Goal: Entertainment & Leisure: Browse casually

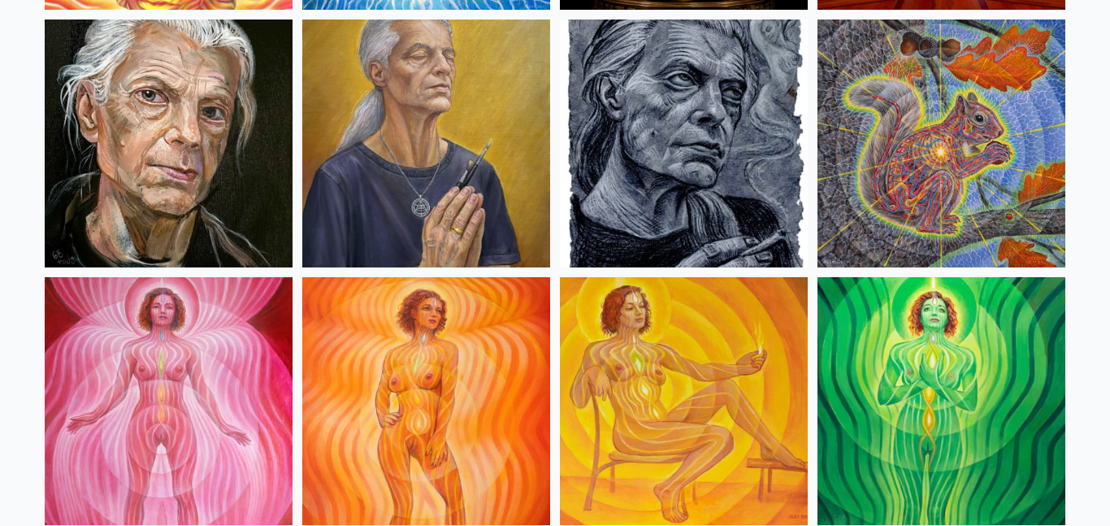
scroll to position [930, 0]
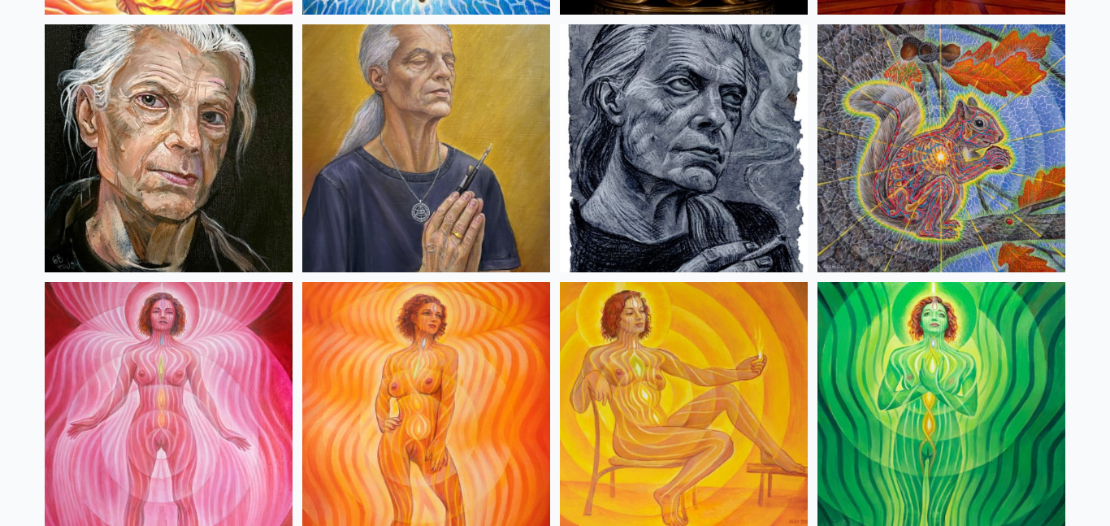
click at [435, 163] on img at bounding box center [426, 148] width 248 height 248
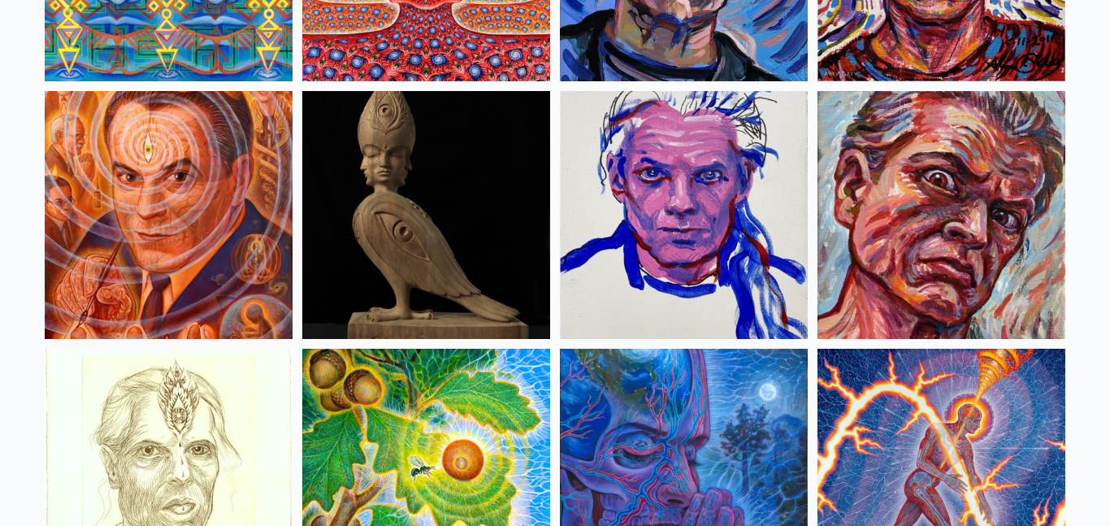
scroll to position [4464, 0]
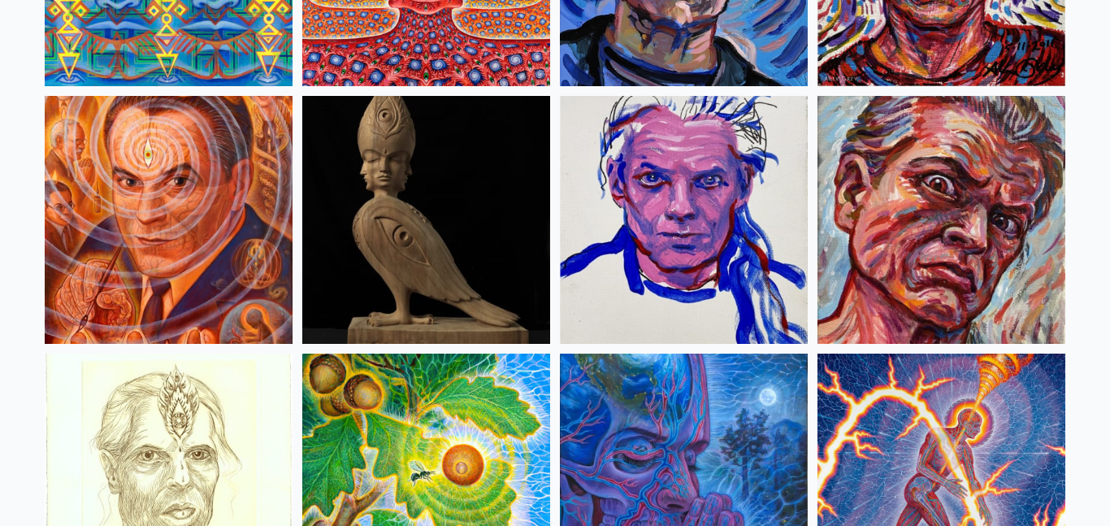
click at [184, 195] on img at bounding box center [169, 220] width 248 height 248
click at [718, 252] on img at bounding box center [684, 220] width 248 height 248
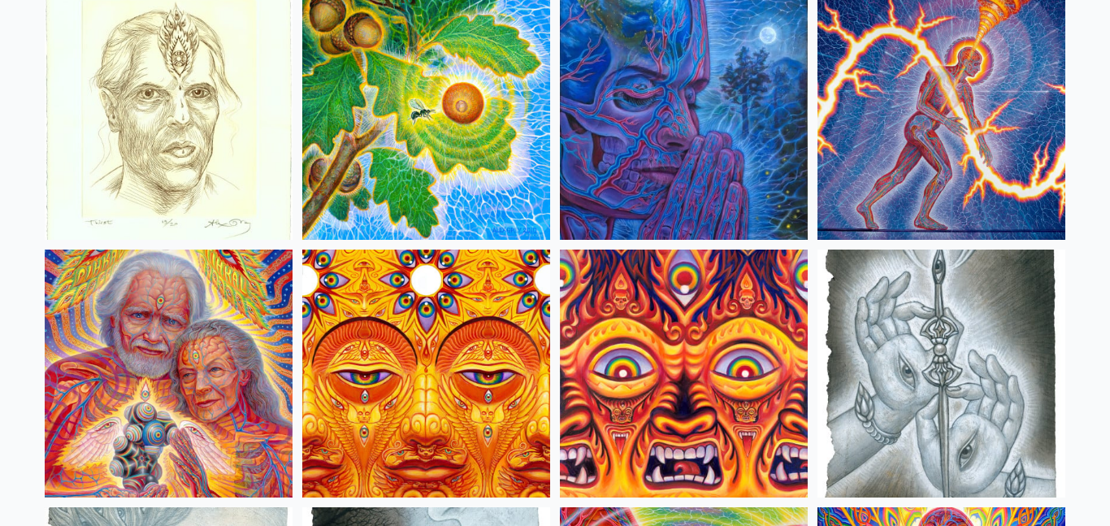
scroll to position [4827, 0]
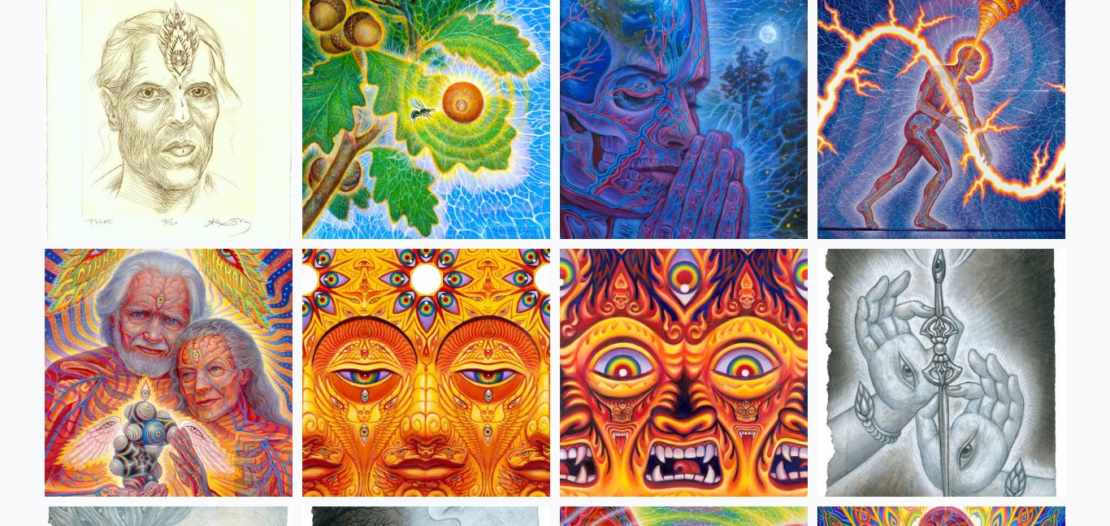
click at [207, 162] on img at bounding box center [169, 115] width 248 height 248
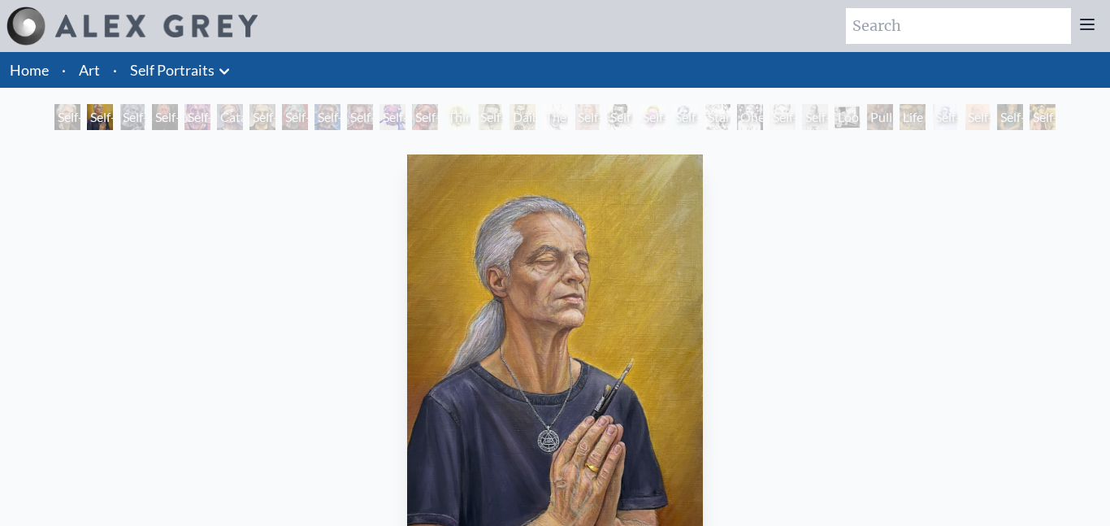
scroll to position [122, 0]
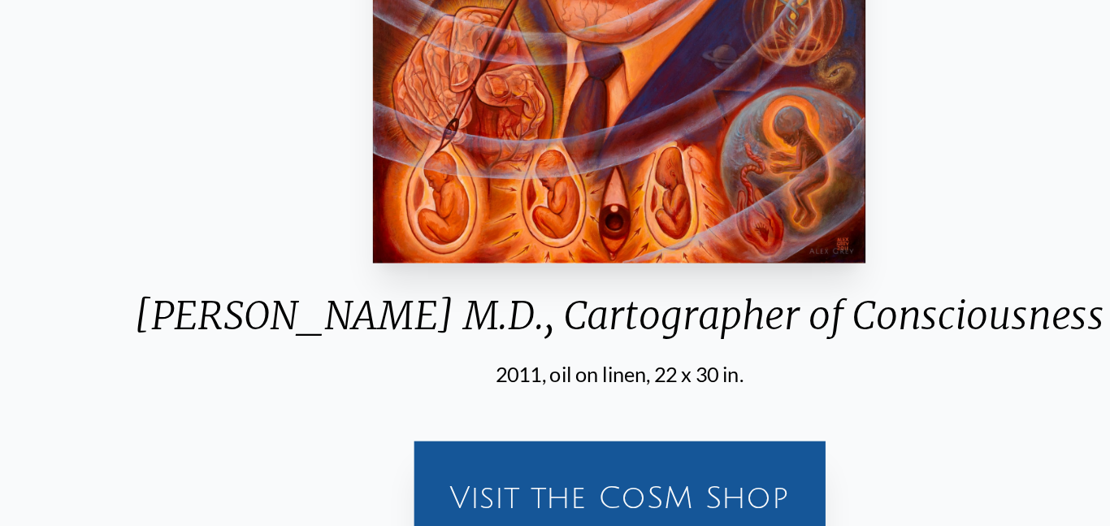
scroll to position [211, 0]
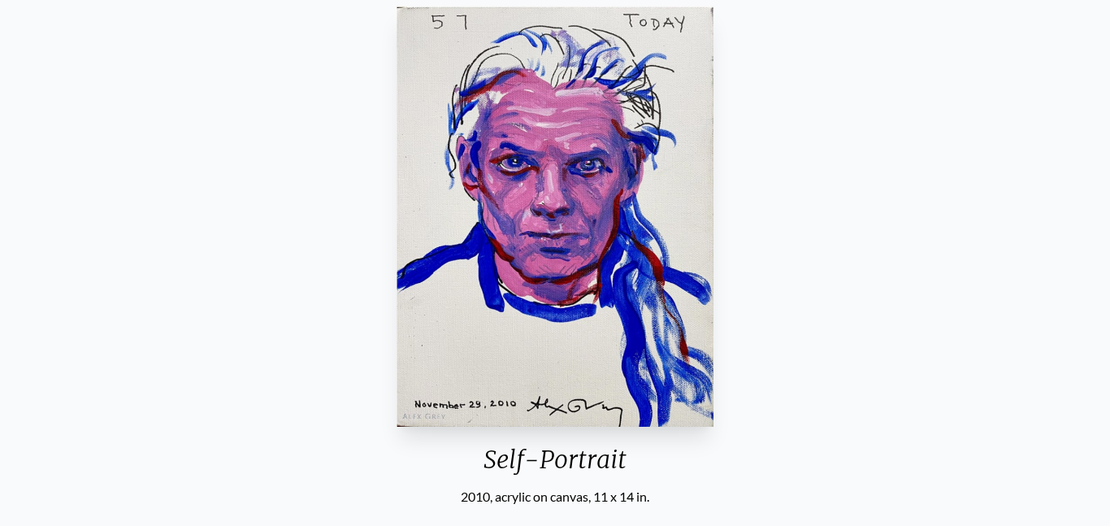
scroll to position [150, 0]
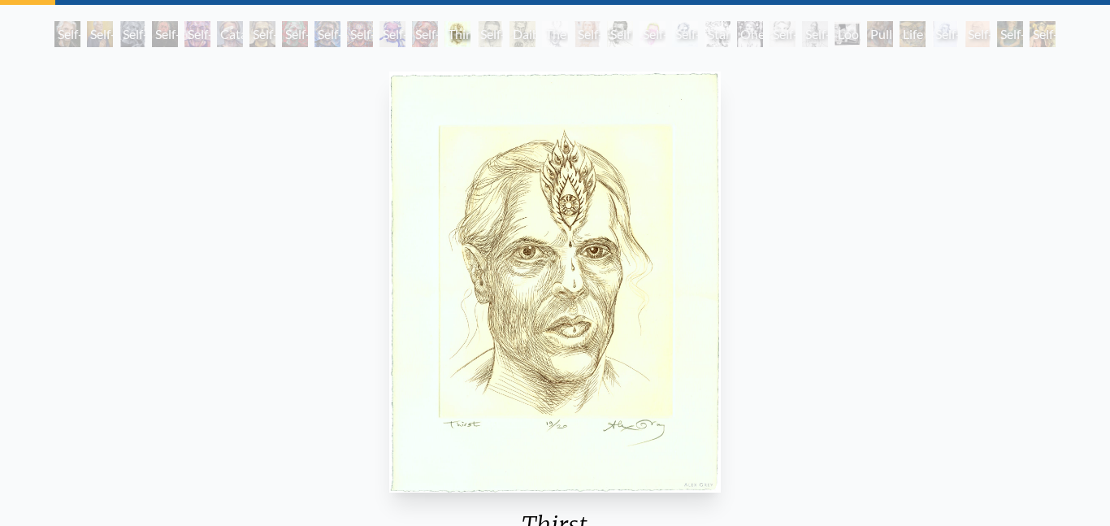
scroll to position [84, 0]
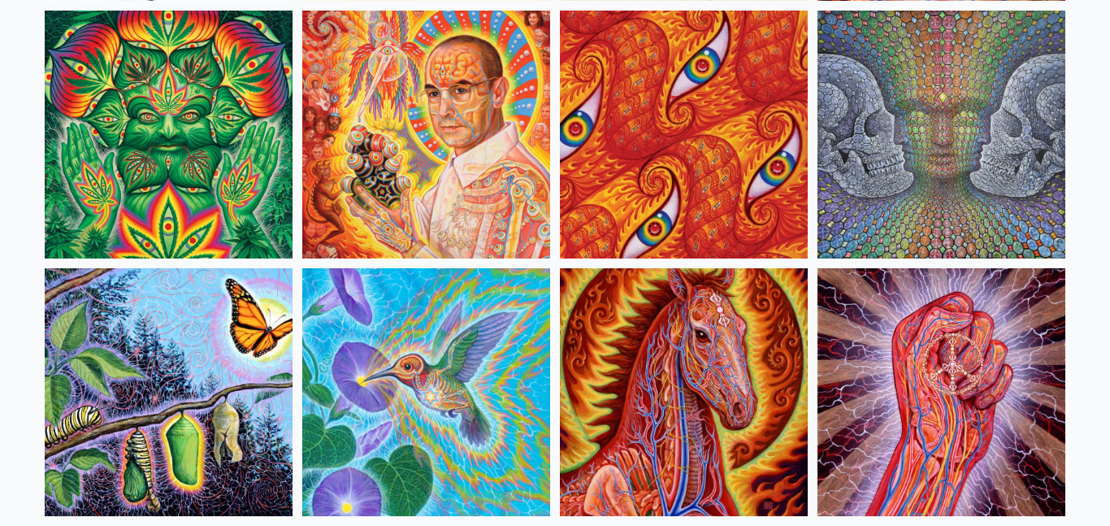
scroll to position [7905, 0]
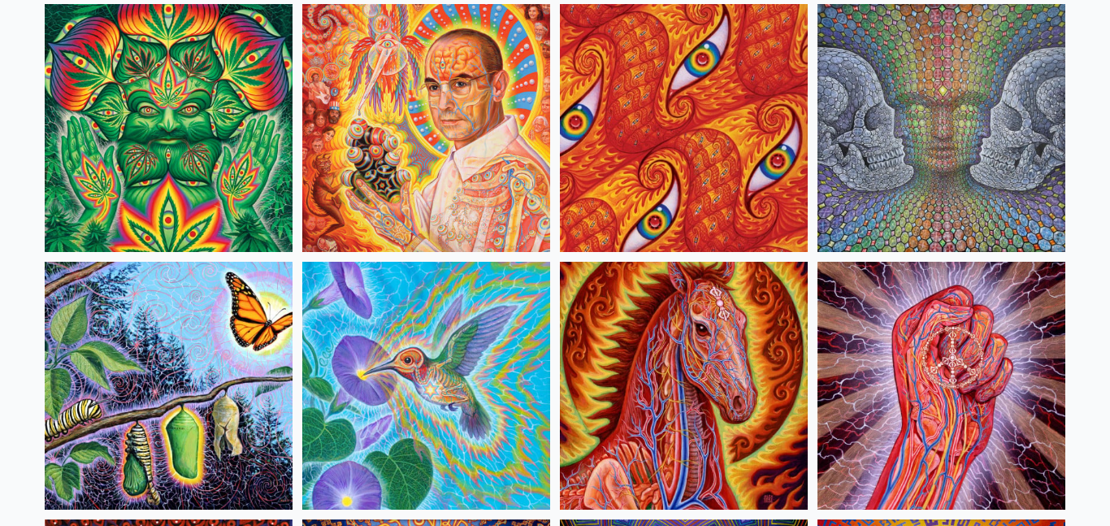
click at [432, 202] on img at bounding box center [426, 128] width 248 height 248
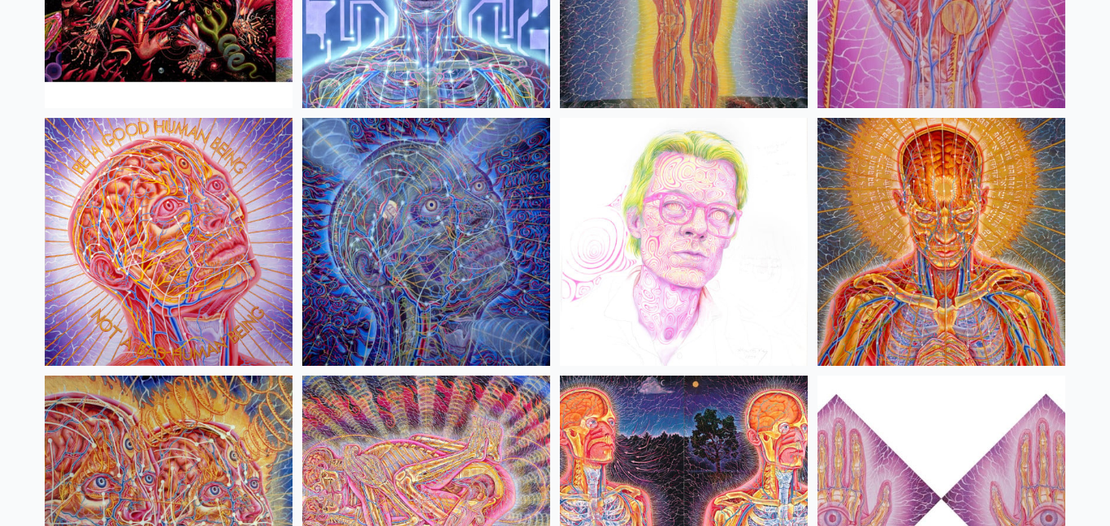
scroll to position [17837, 0]
click at [645, 303] on img at bounding box center [684, 241] width 248 height 248
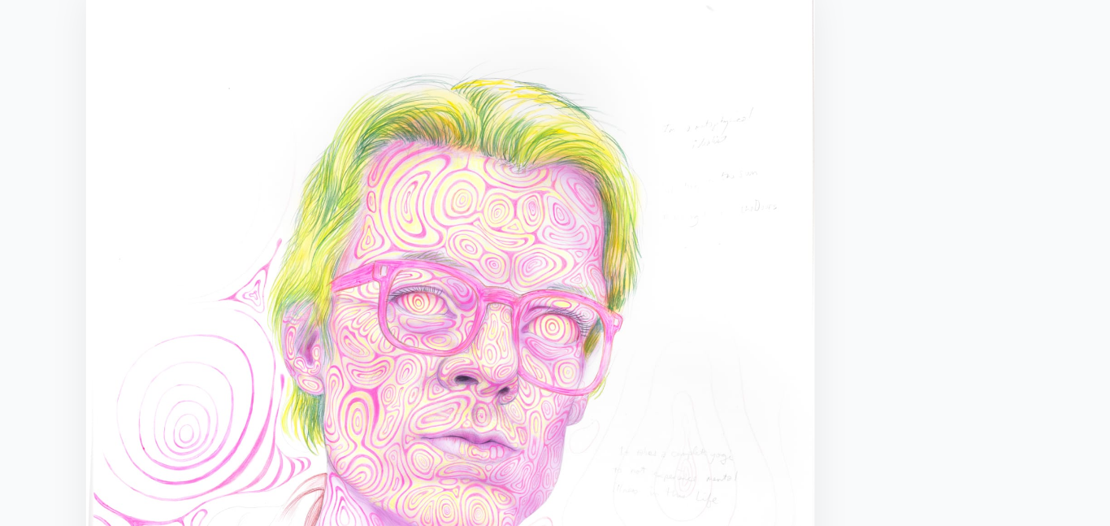
scroll to position [159, 0]
